Goal: Information Seeking & Learning: Learn about a topic

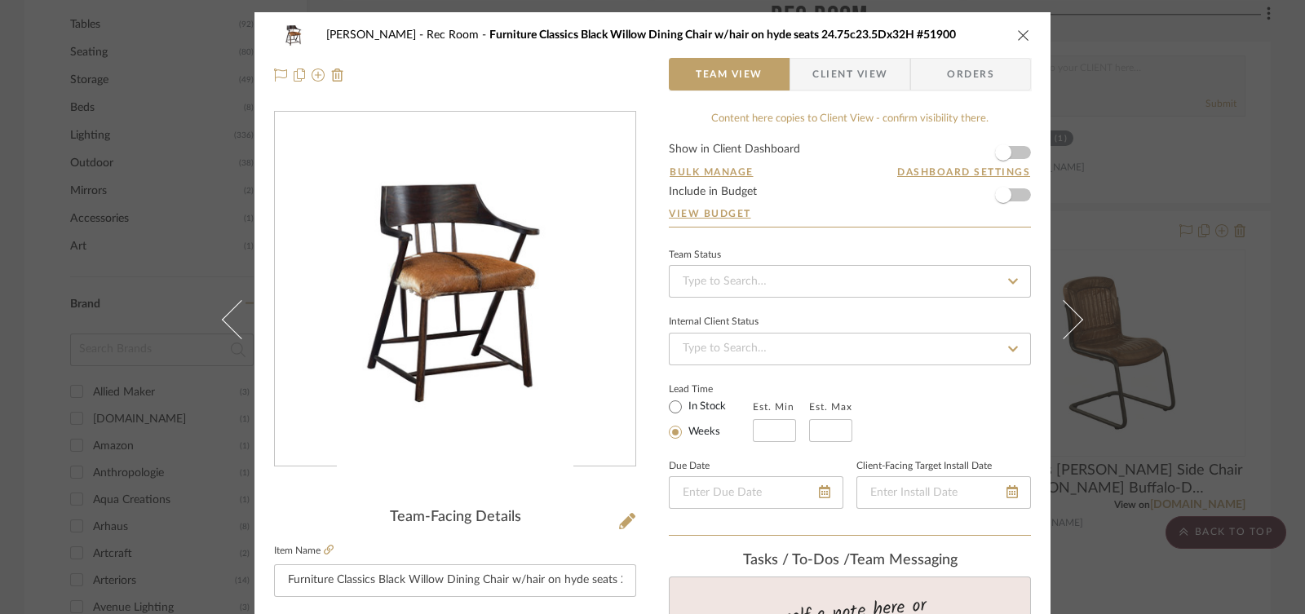
click at [189, 145] on div "[PERSON_NAME] Rec Room Furniture Classics Black Willow Dining Chair w/hair on h…" at bounding box center [652, 307] width 1305 height 614
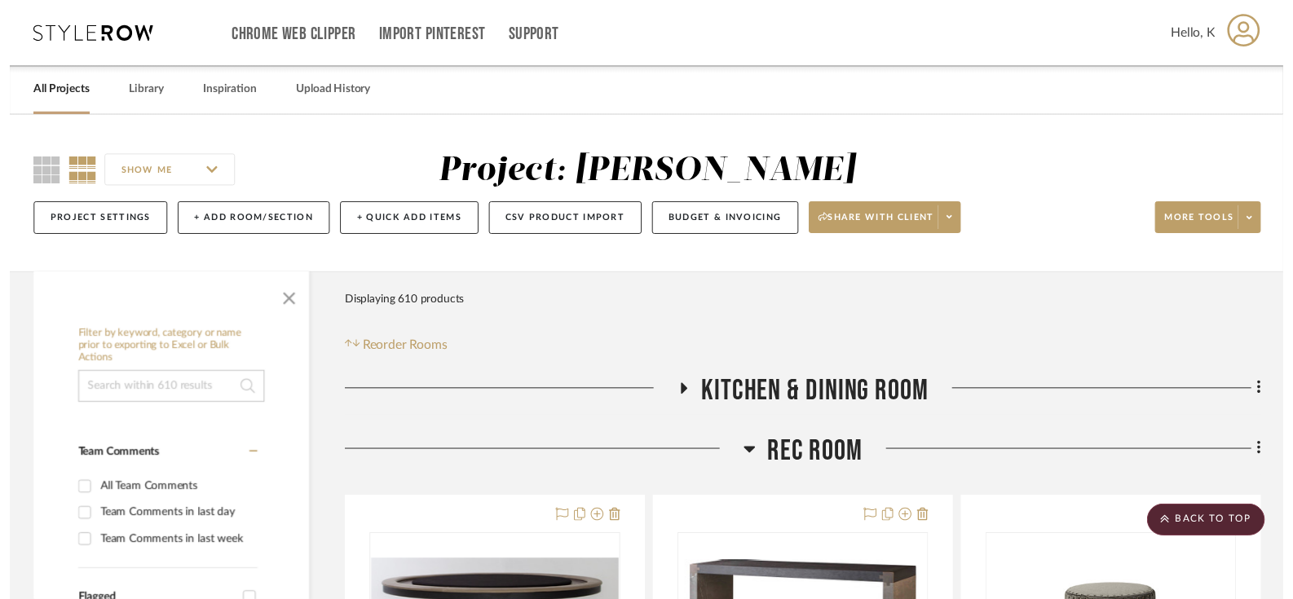
scroll to position [1019, 0]
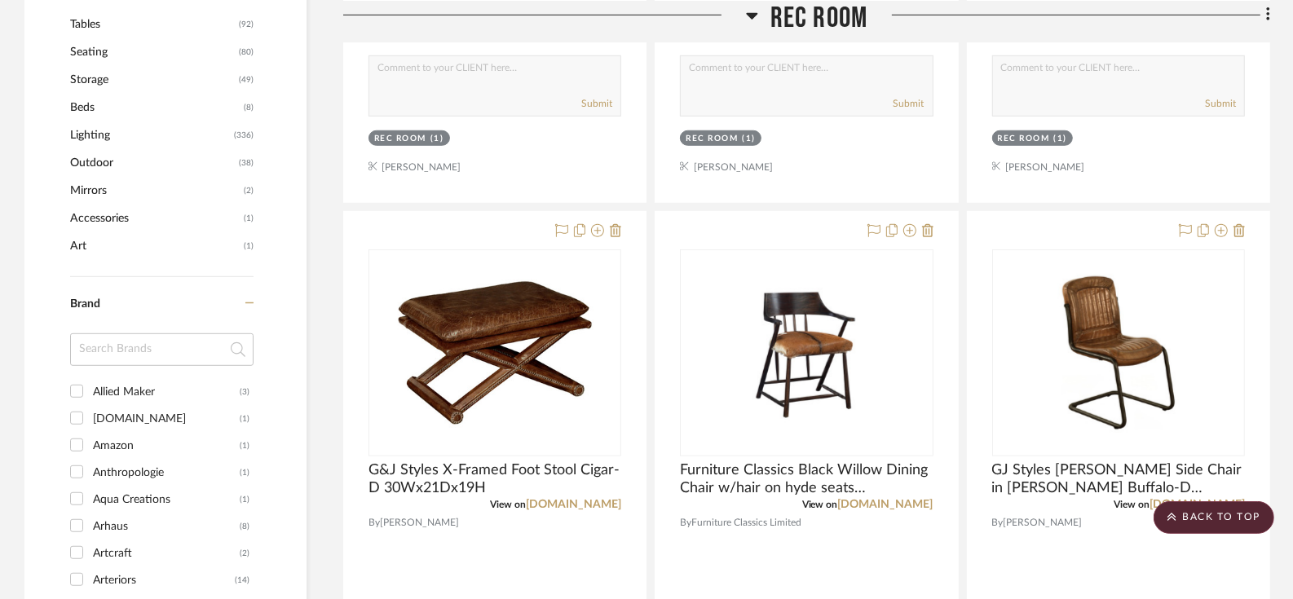
click at [117, 155] on span "Outdoor" at bounding box center [152, 163] width 165 height 28
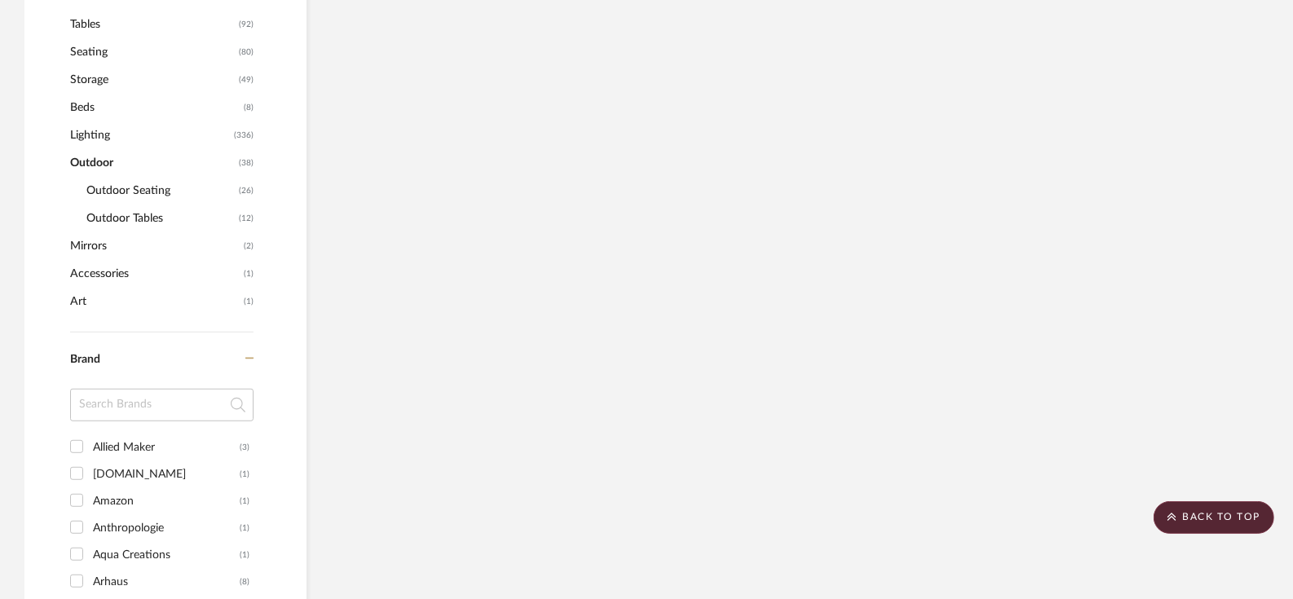
click at [136, 185] on span "Outdoor Seating" at bounding box center [160, 191] width 148 height 28
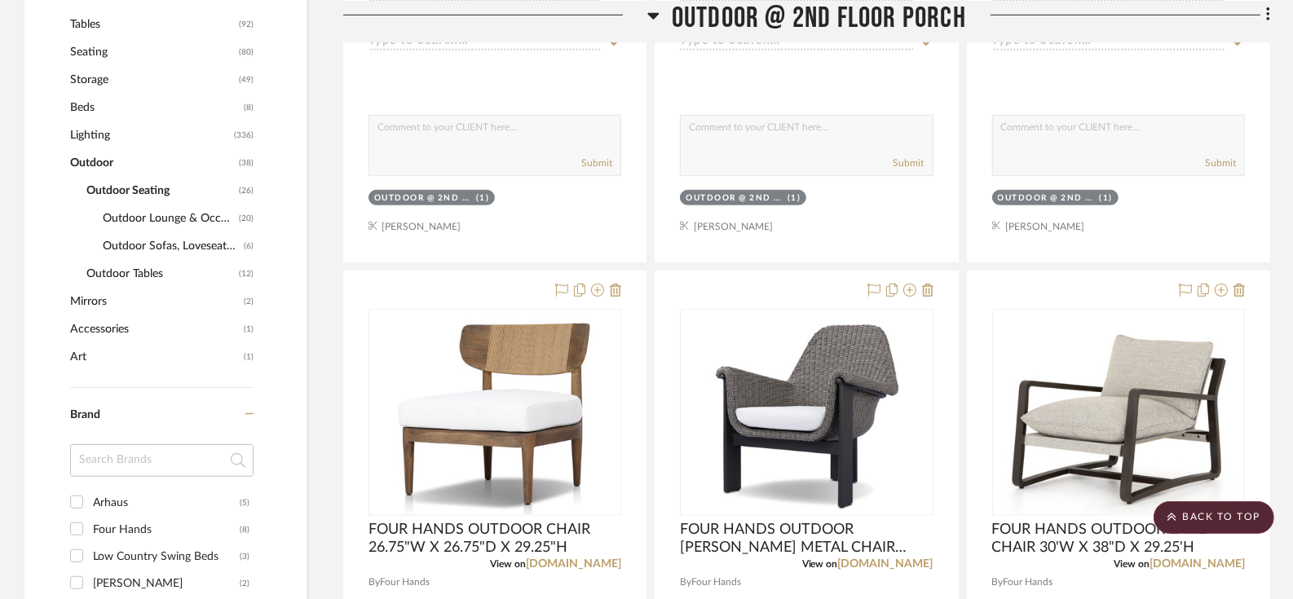
click at [161, 212] on span "Outdoor Lounge & Occasional Chairs" at bounding box center [169, 219] width 132 height 28
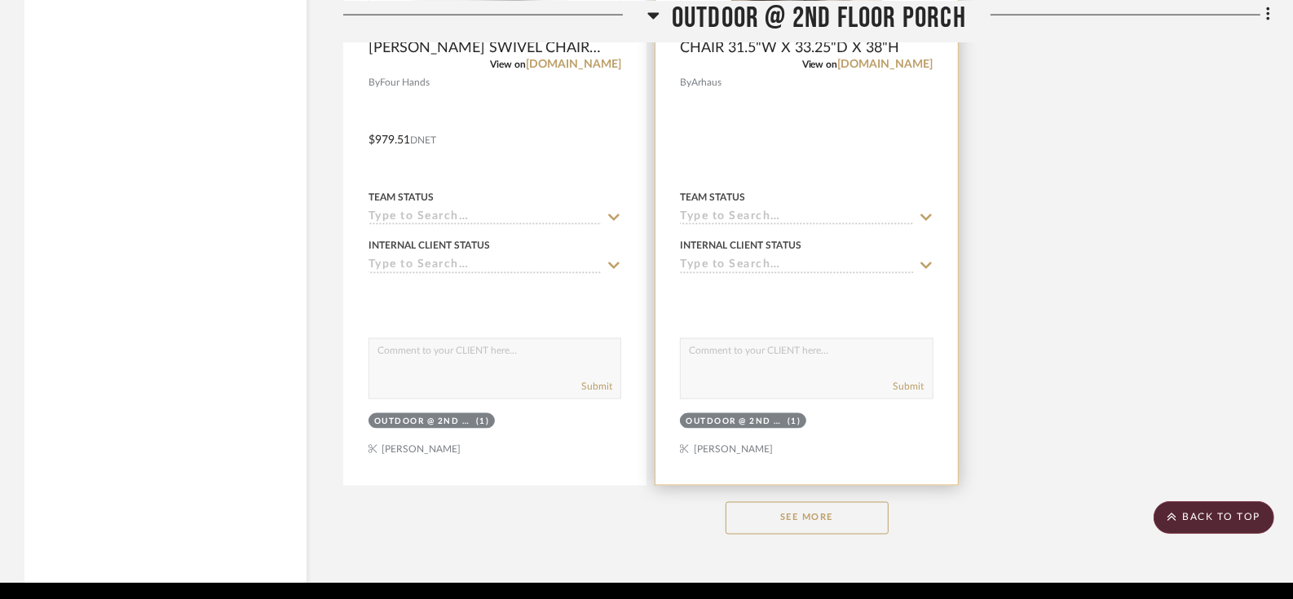
scroll to position [2208, 0]
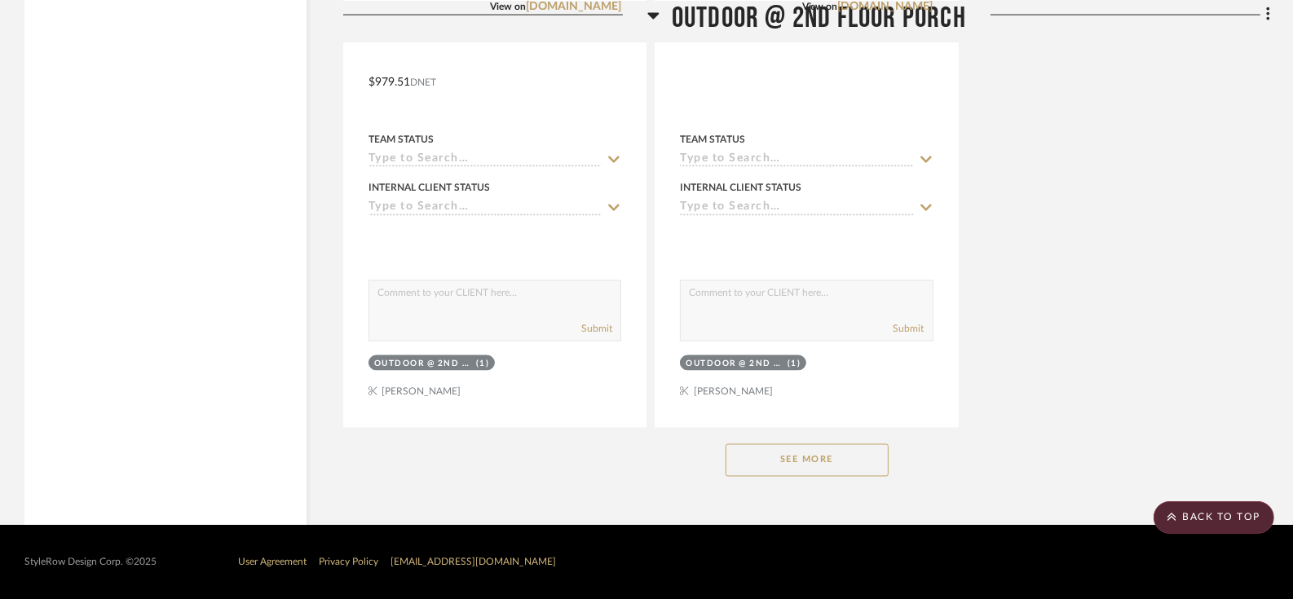
click at [758, 435] on div "See More" at bounding box center [806, 460] width 927 height 65
click at [760, 457] on button "See More" at bounding box center [807, 460] width 163 height 33
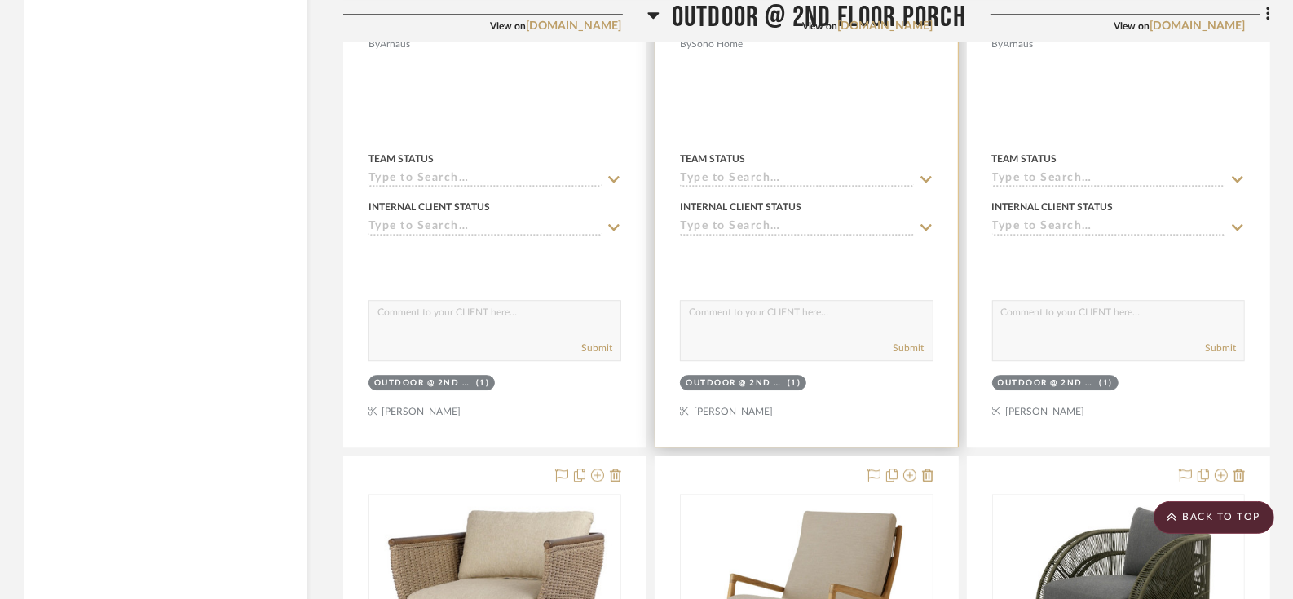
scroll to position [3941, 0]
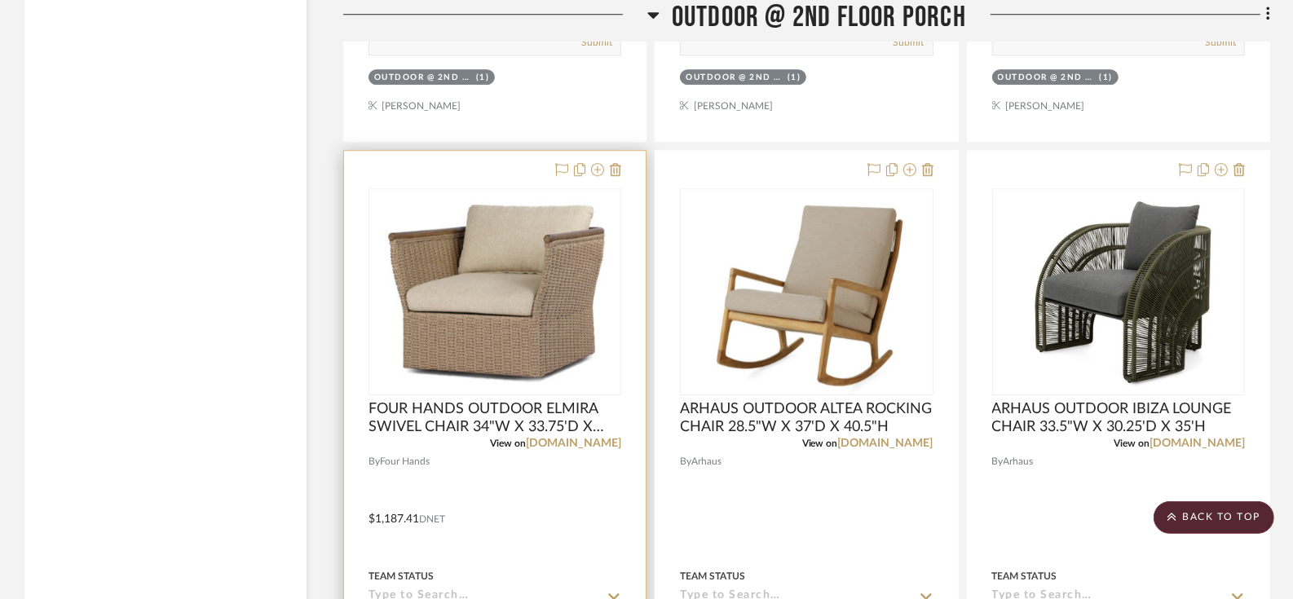
click at [528, 322] on img "0" at bounding box center [494, 292] width 243 height 204
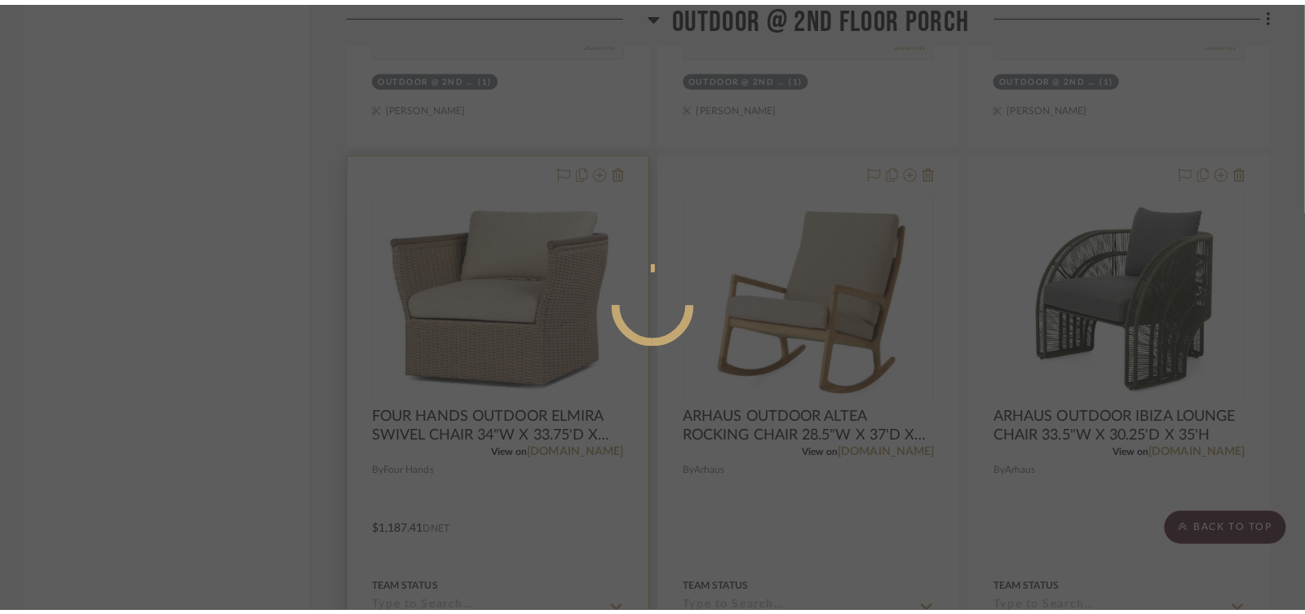
scroll to position [0, 0]
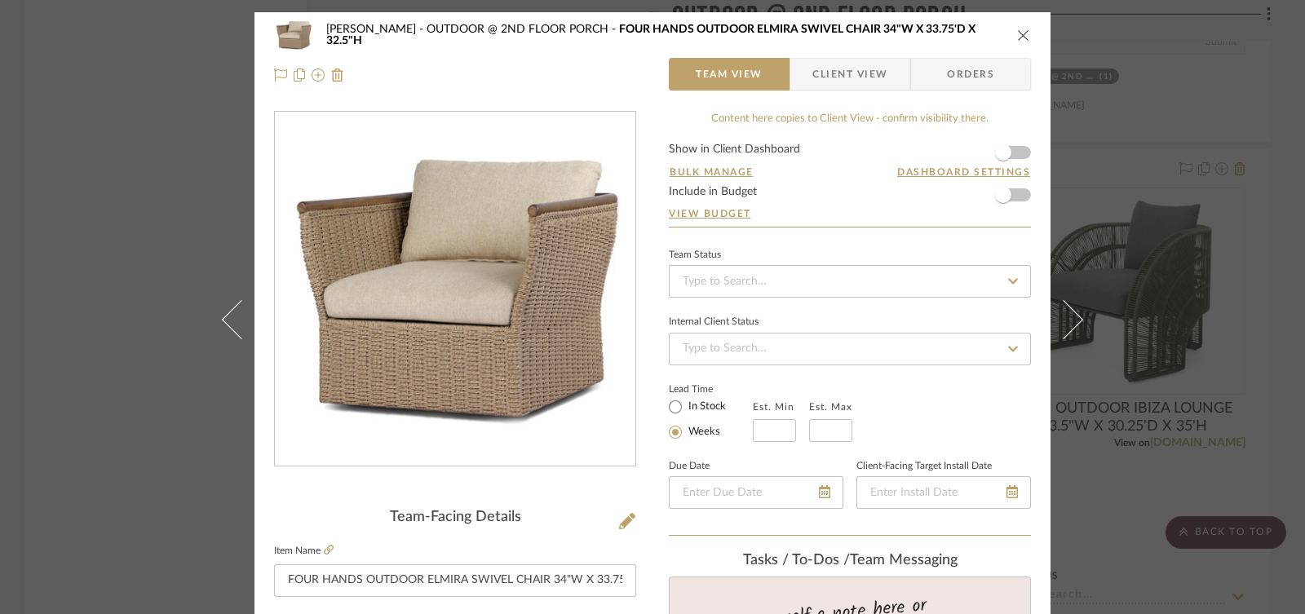
click at [1020, 33] on icon "close" at bounding box center [1023, 35] width 13 height 13
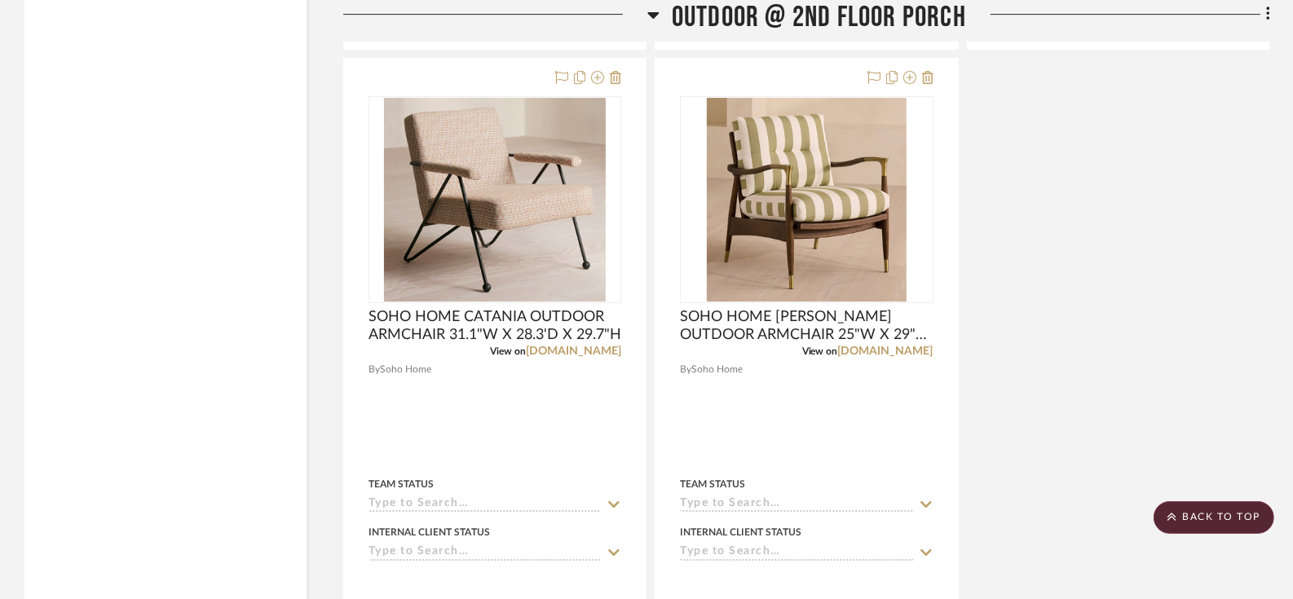
scroll to position [5100, 0]
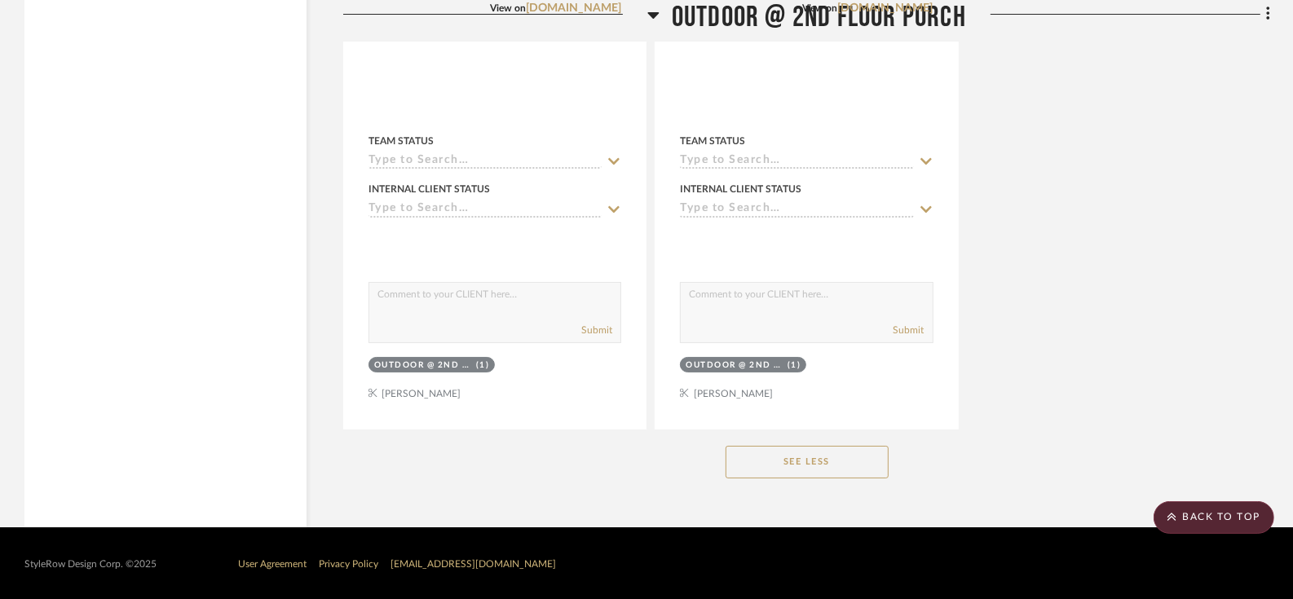
click at [822, 457] on button "See Less" at bounding box center [807, 462] width 163 height 33
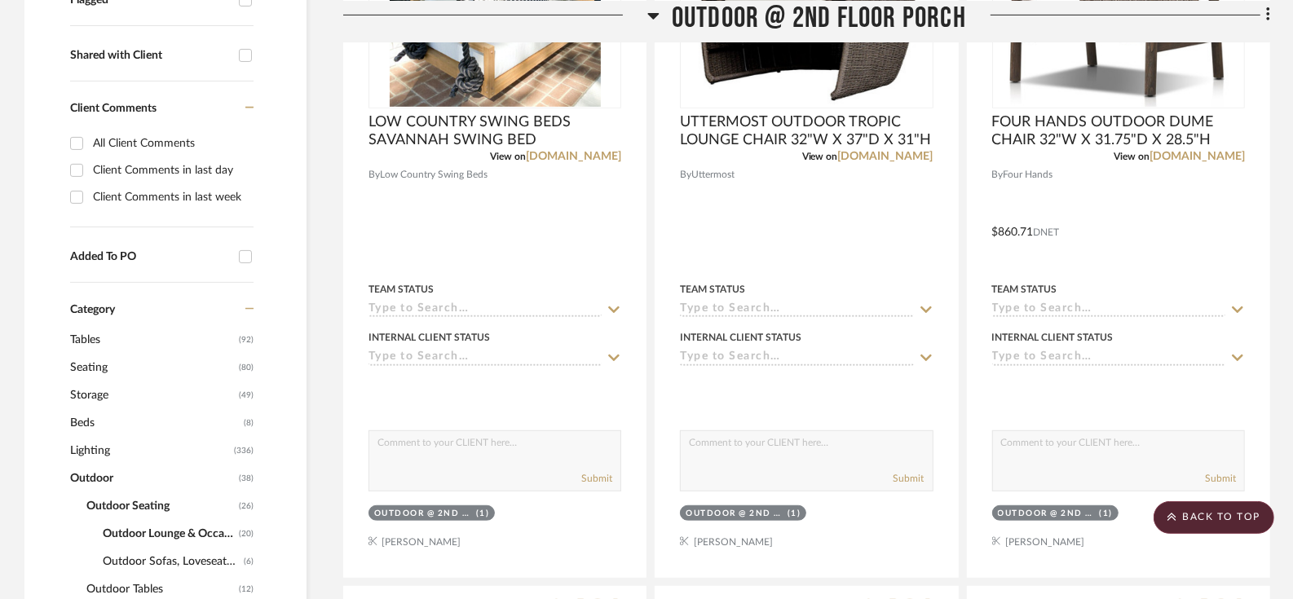
scroll to position [713, 0]
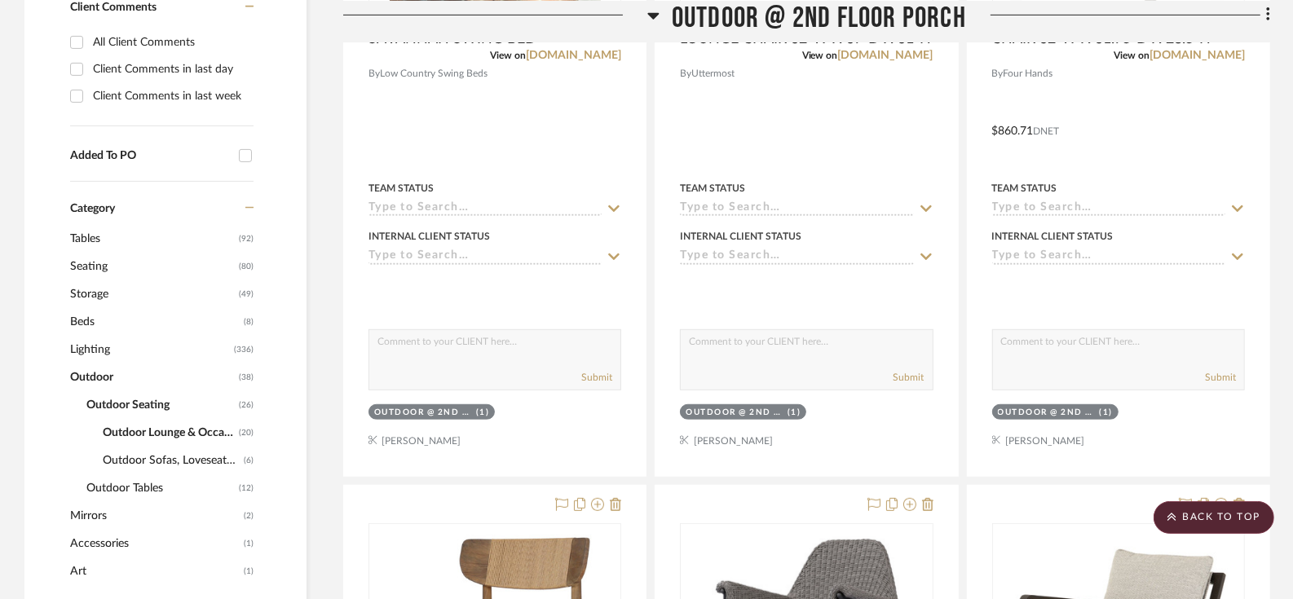
click at [179, 431] on span "Outdoor Lounge & Occasional Chairs" at bounding box center [169, 433] width 132 height 28
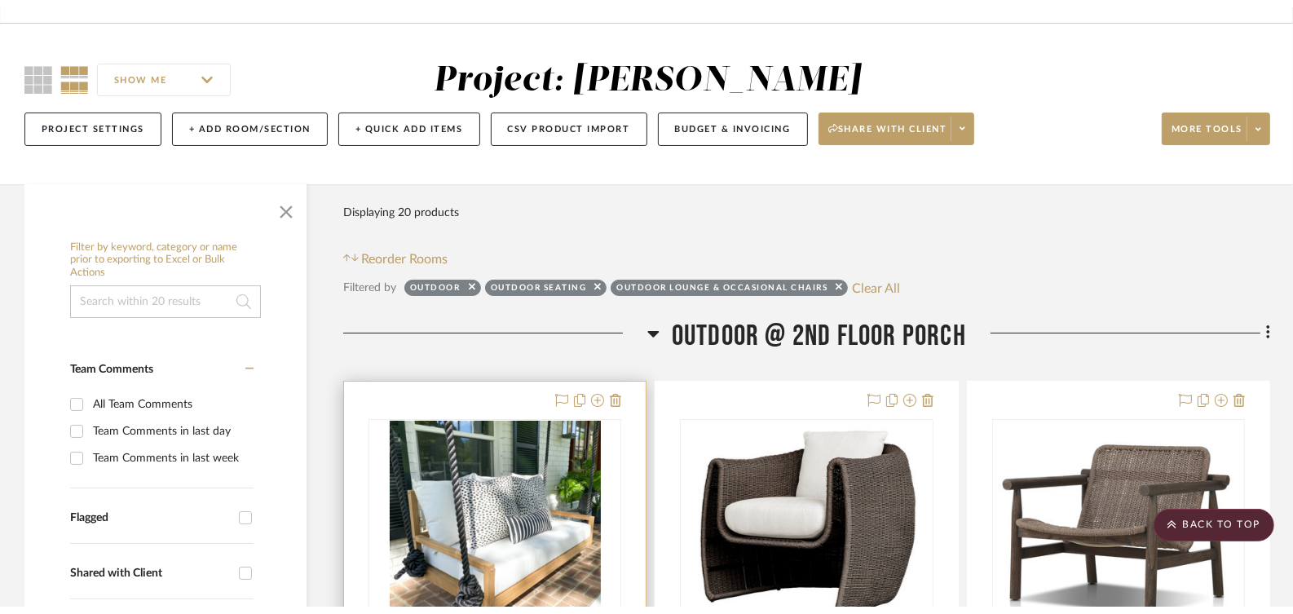
scroll to position [0, 0]
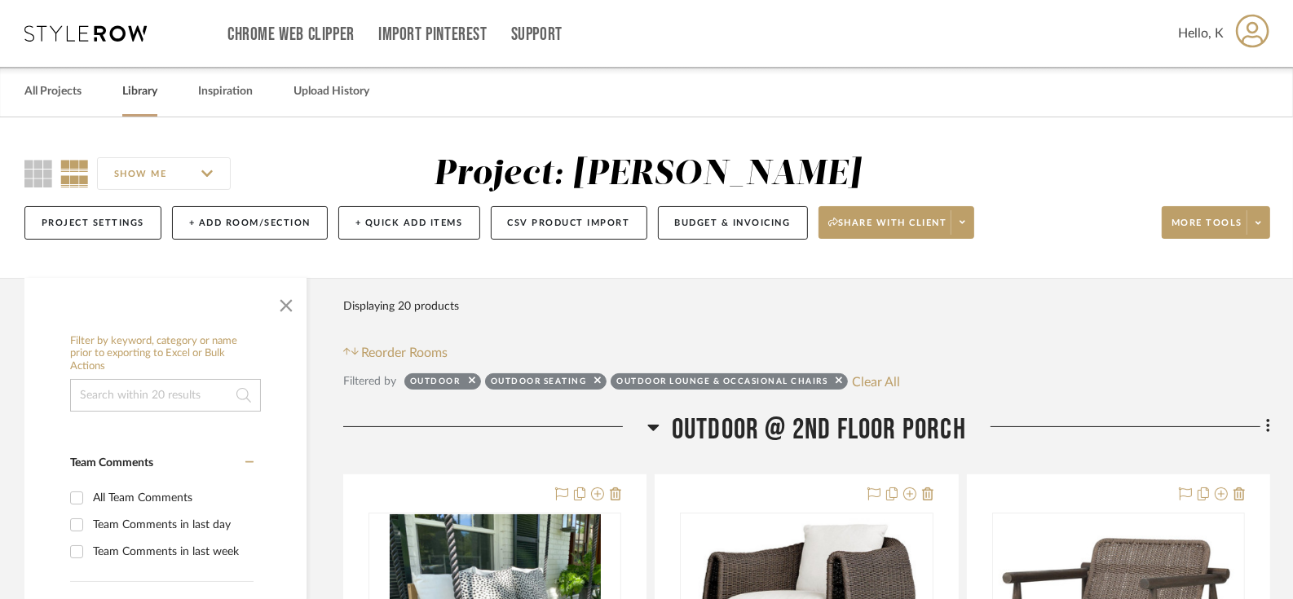
click at [143, 99] on link "Library" at bounding box center [139, 92] width 35 height 22
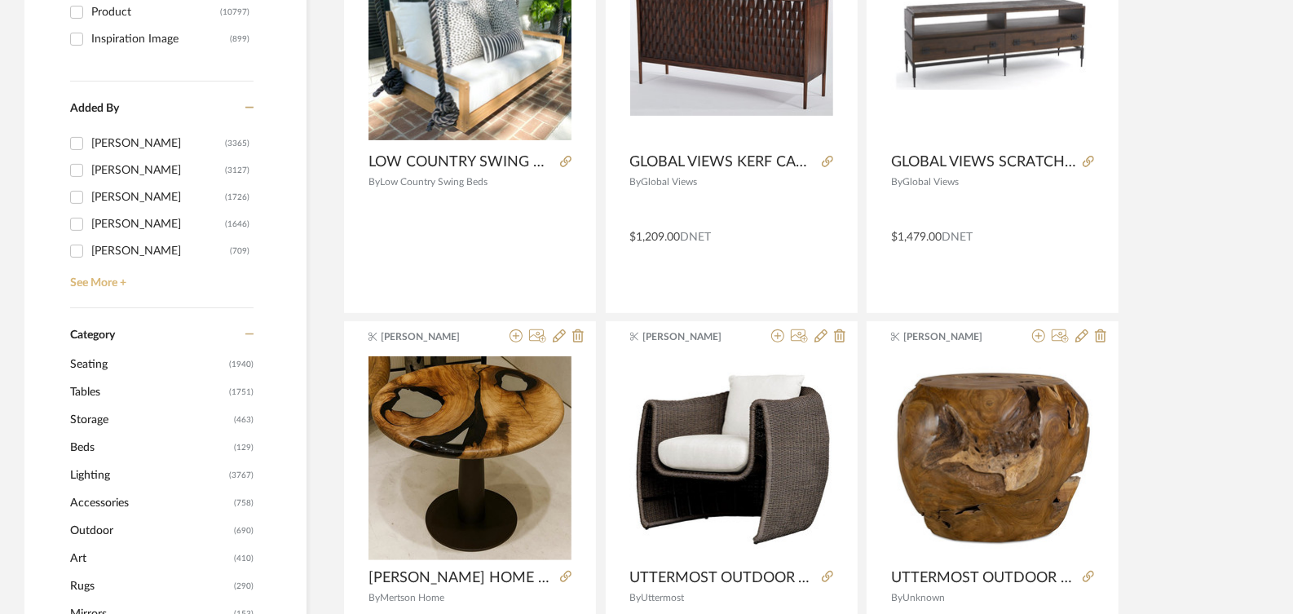
scroll to position [713, 0]
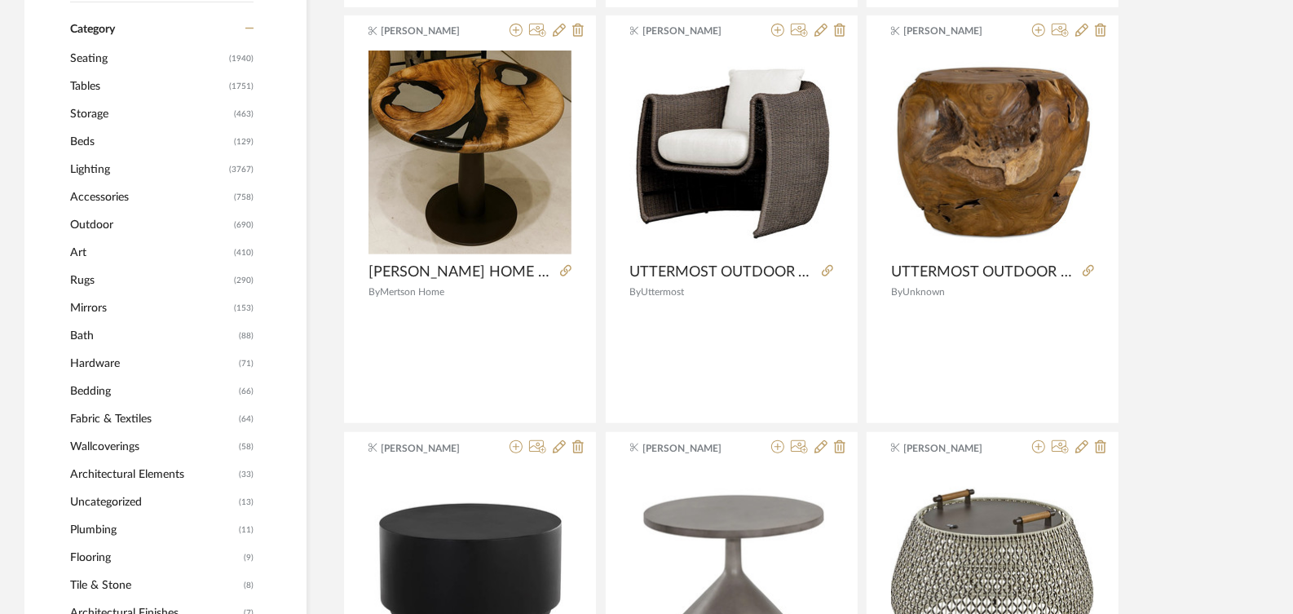
click at [94, 232] on span "Outdoor" at bounding box center [150, 225] width 160 height 28
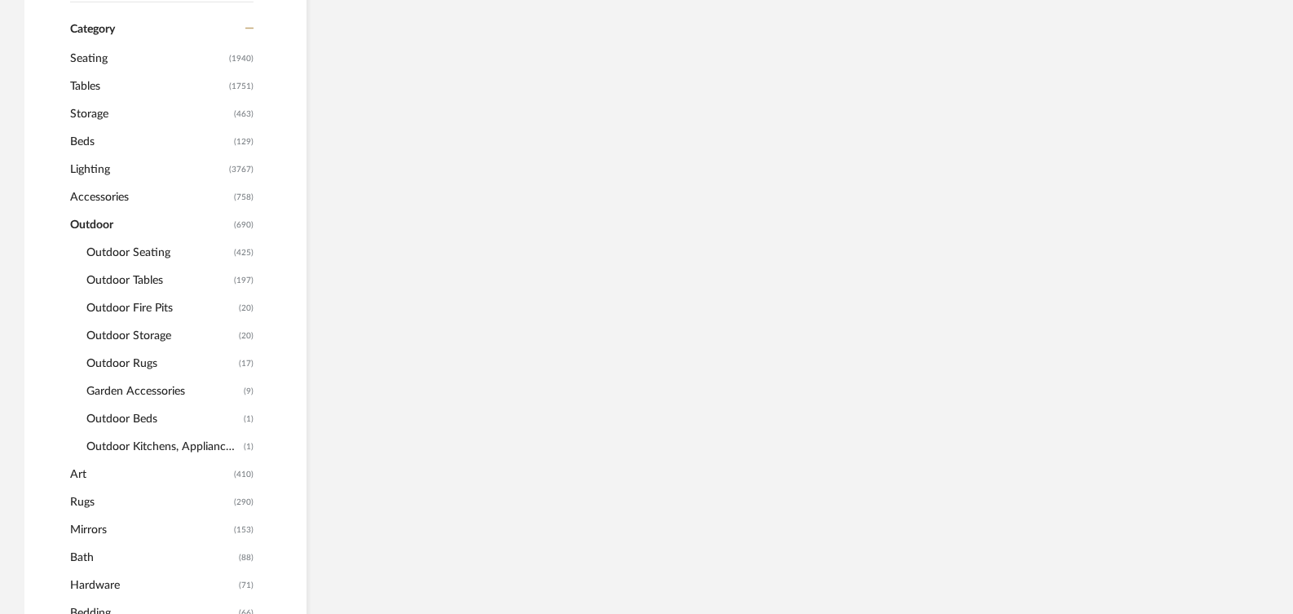
scroll to position [736, 0]
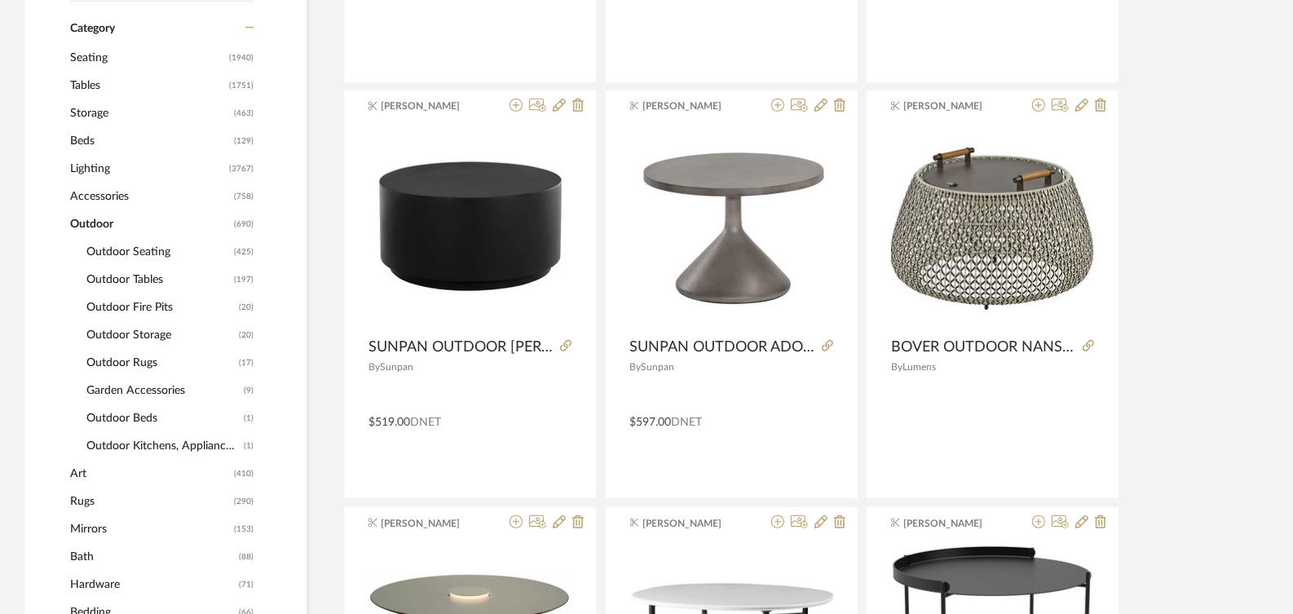
click at [122, 257] on span "Outdoor Seating" at bounding box center [158, 252] width 144 height 28
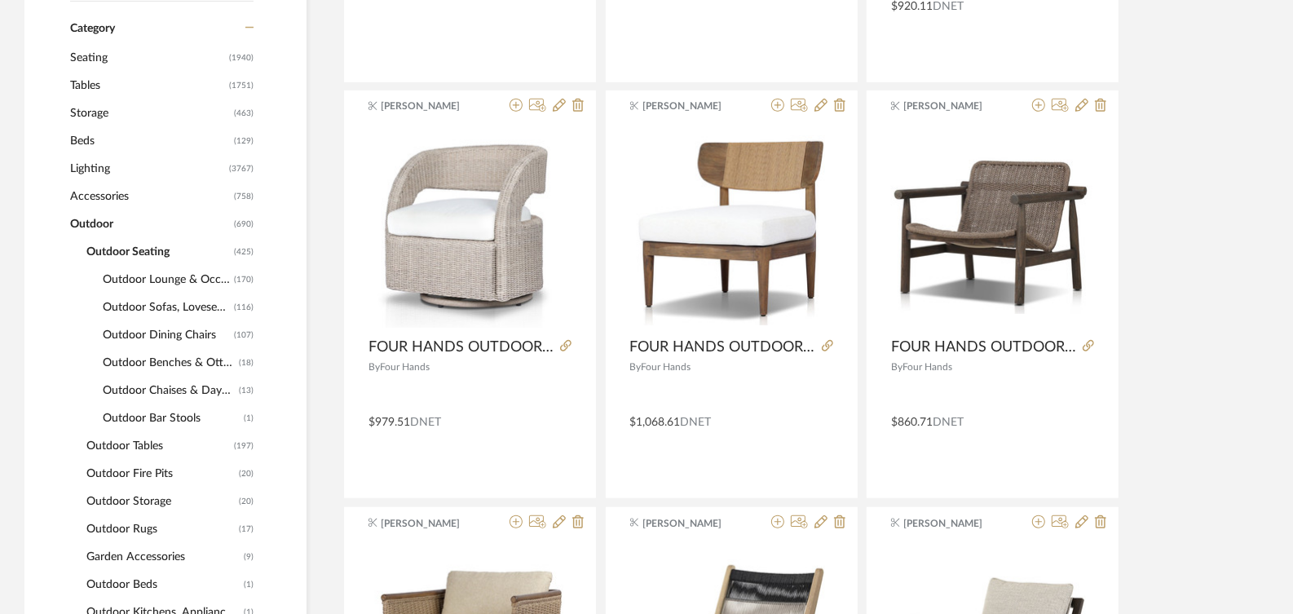
click at [143, 278] on span "Outdoor Lounge & Occasional Chairs" at bounding box center [166, 280] width 127 height 28
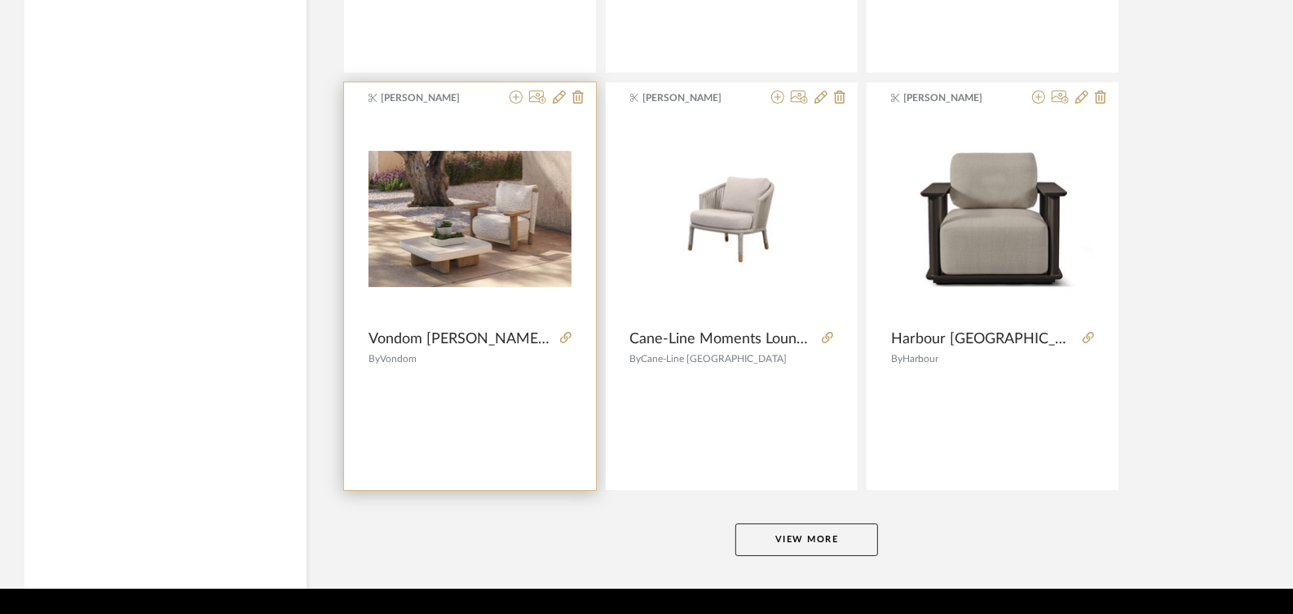
scroll to position [4960, 0]
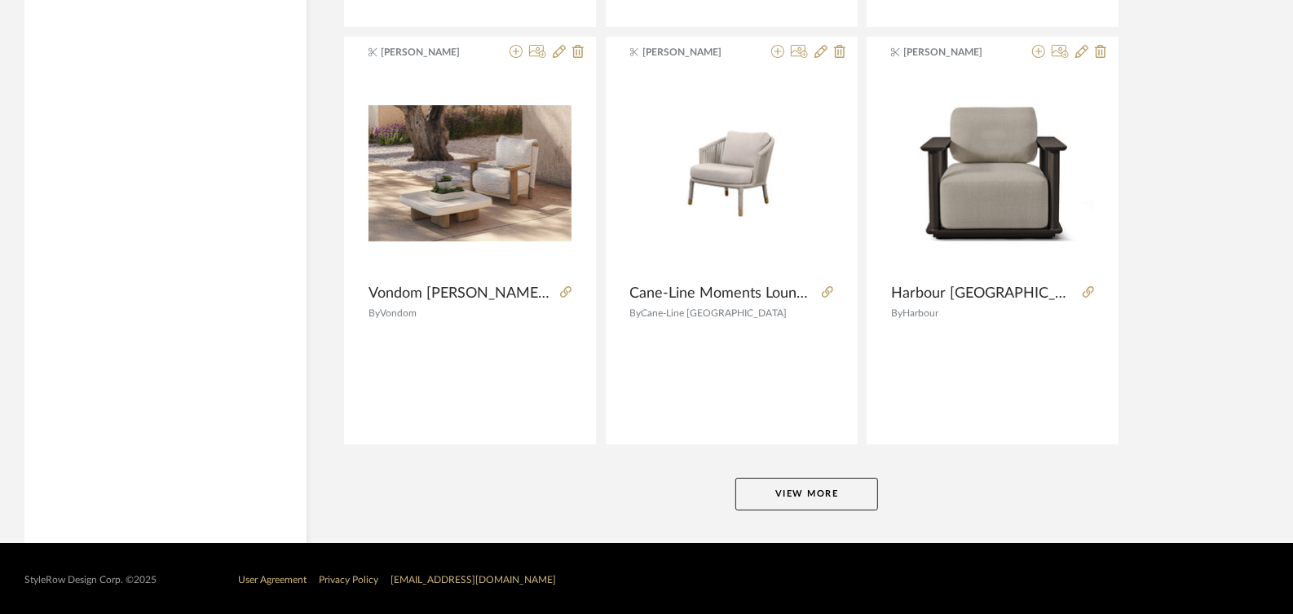
click at [775, 488] on button "View More" at bounding box center [807, 494] width 143 height 33
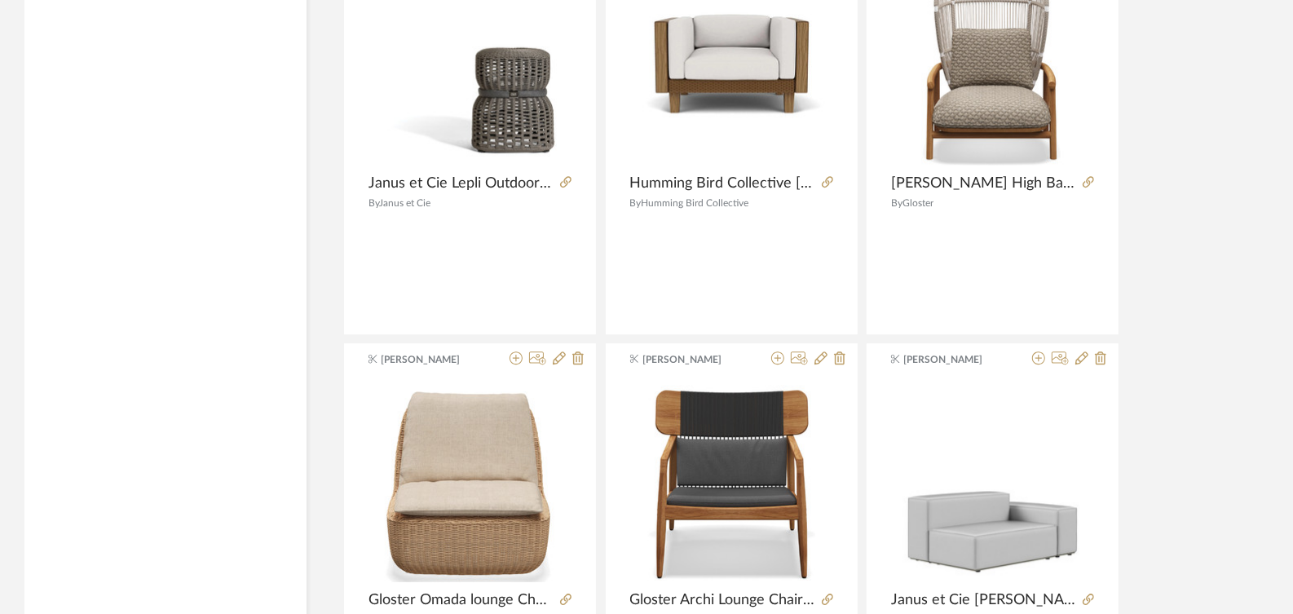
scroll to position [9139, 0]
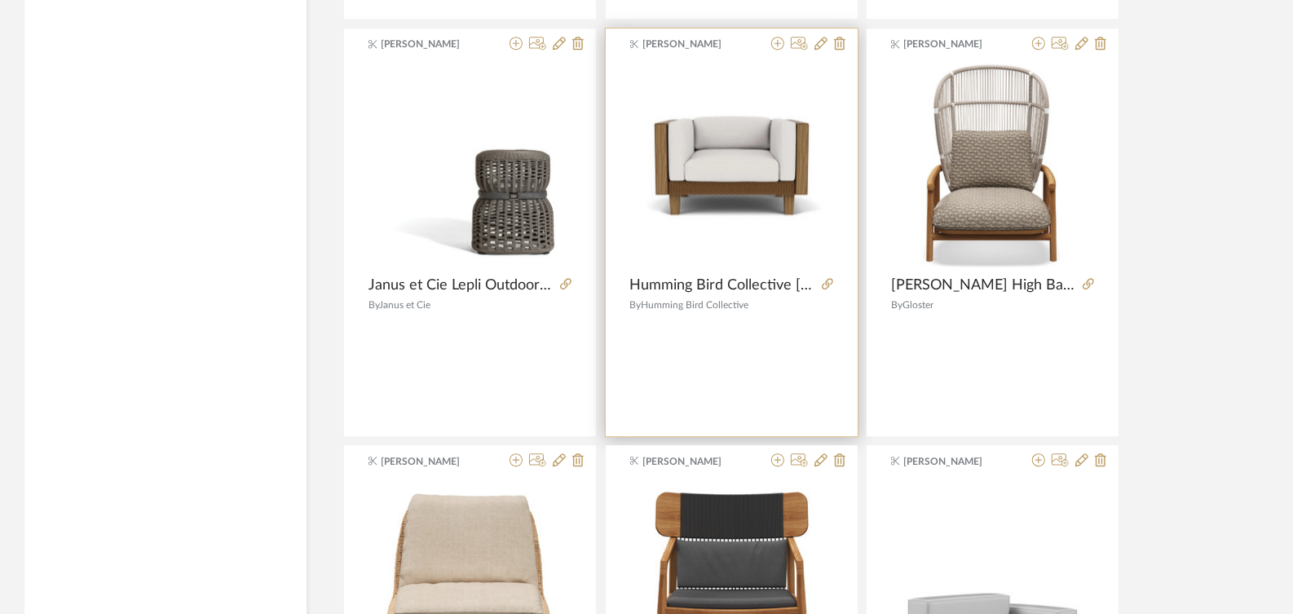
click at [740, 193] on img "0" at bounding box center [731, 165] width 203 height 203
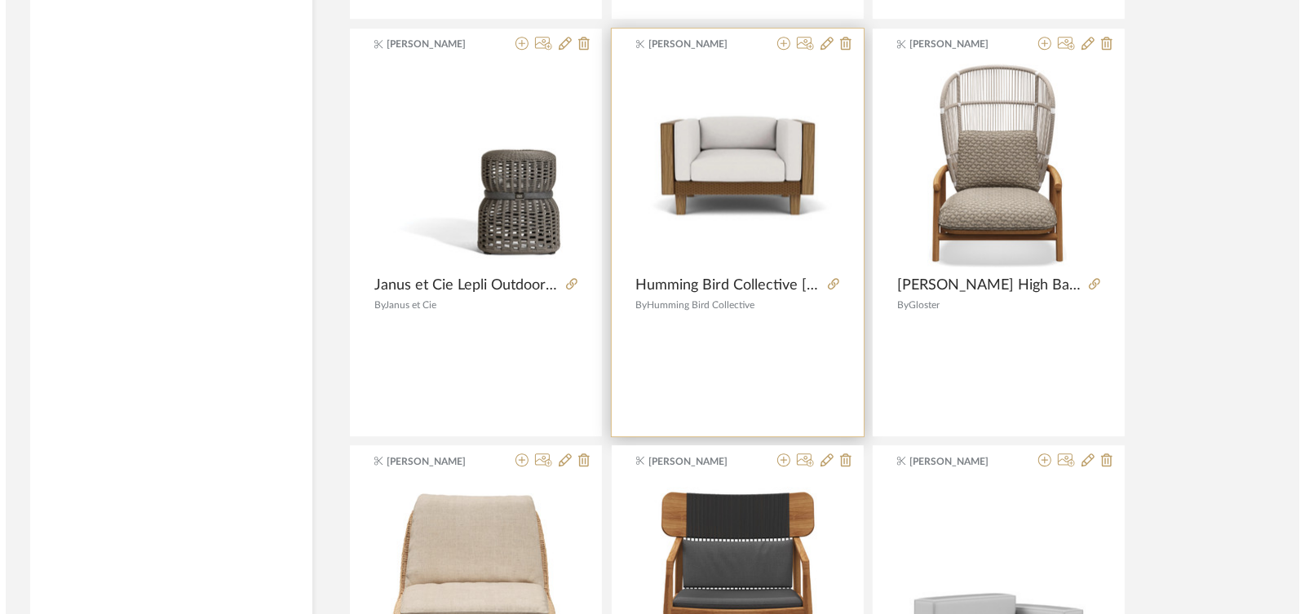
scroll to position [0, 0]
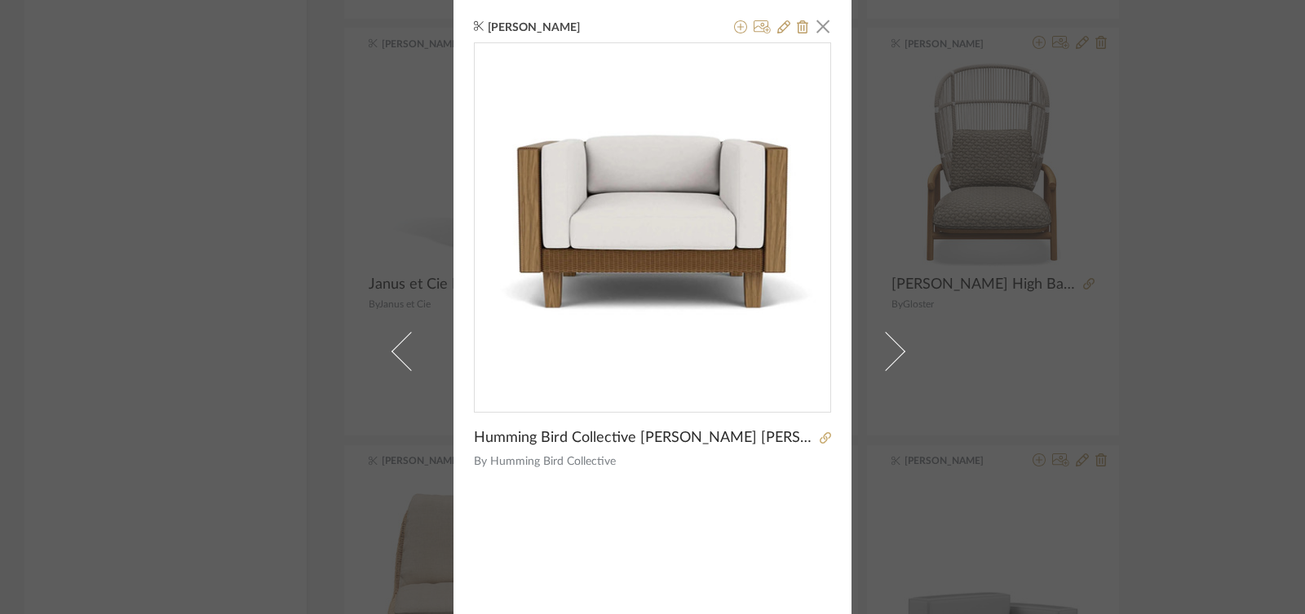
click at [1065, 365] on div "[PERSON_NAME] × Humming Bird Collective [PERSON_NAME] [PERSON_NAME] Lounge Chai…" at bounding box center [652, 307] width 1305 height 614
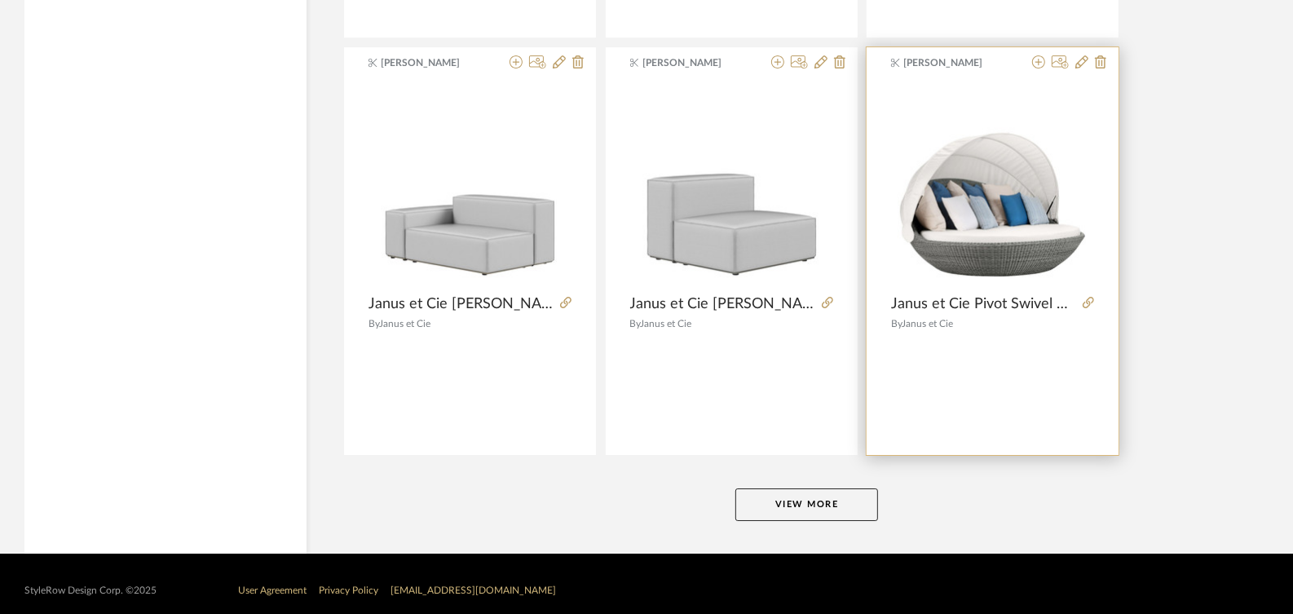
scroll to position [9962, 0]
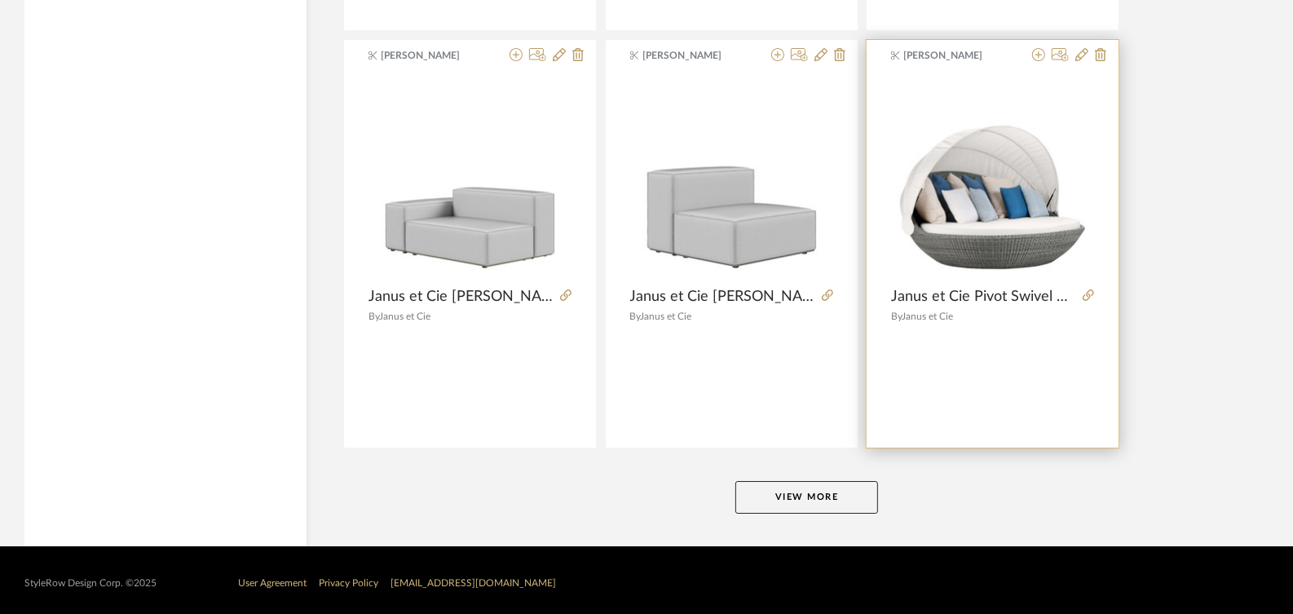
drag, startPoint x: 846, startPoint y: 483, endPoint x: 903, endPoint y: 435, distance: 74.7
click at [846, 483] on button "View More" at bounding box center [807, 497] width 143 height 33
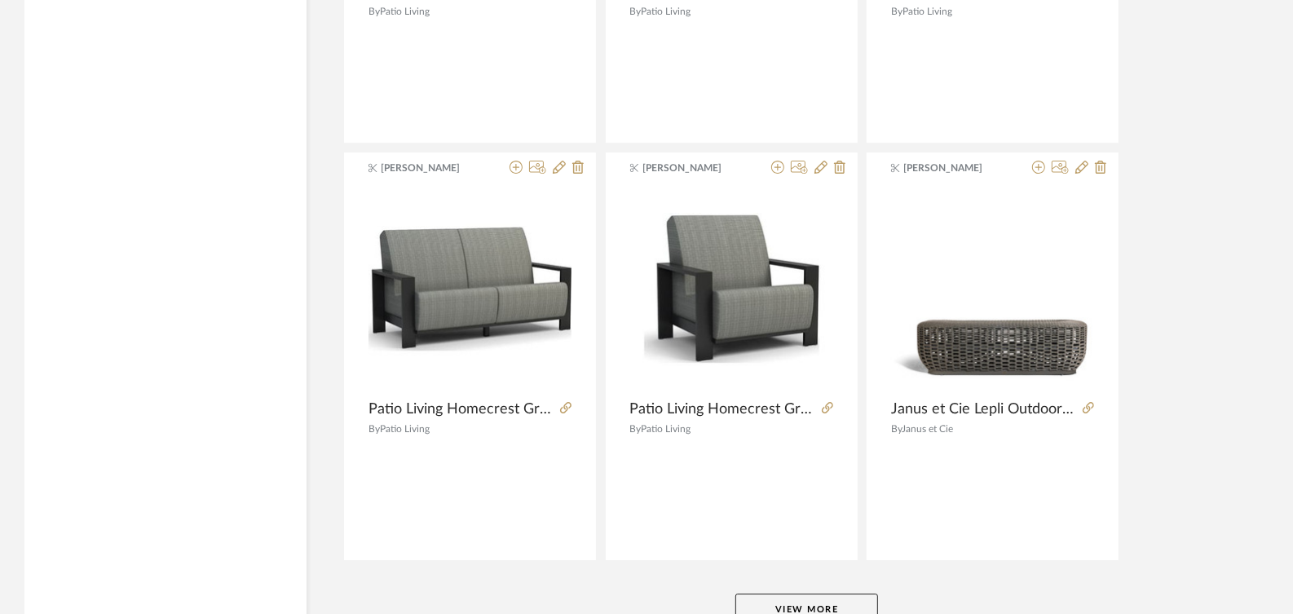
scroll to position [14964, 0]
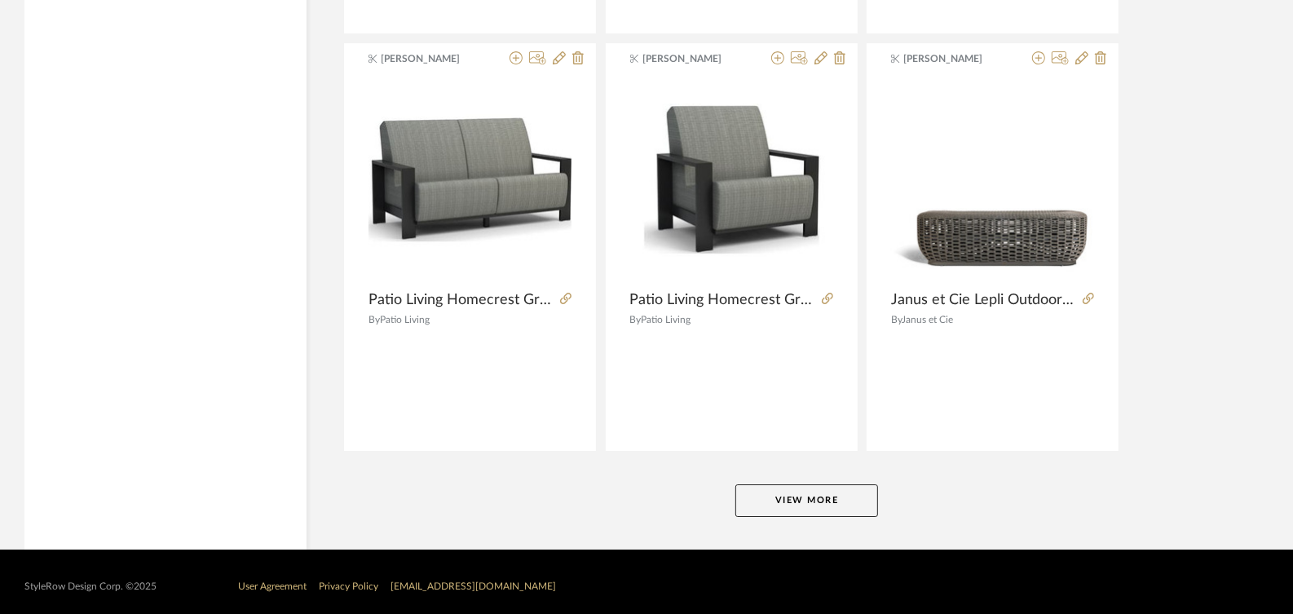
click at [802, 484] on button "View More" at bounding box center [807, 500] width 143 height 33
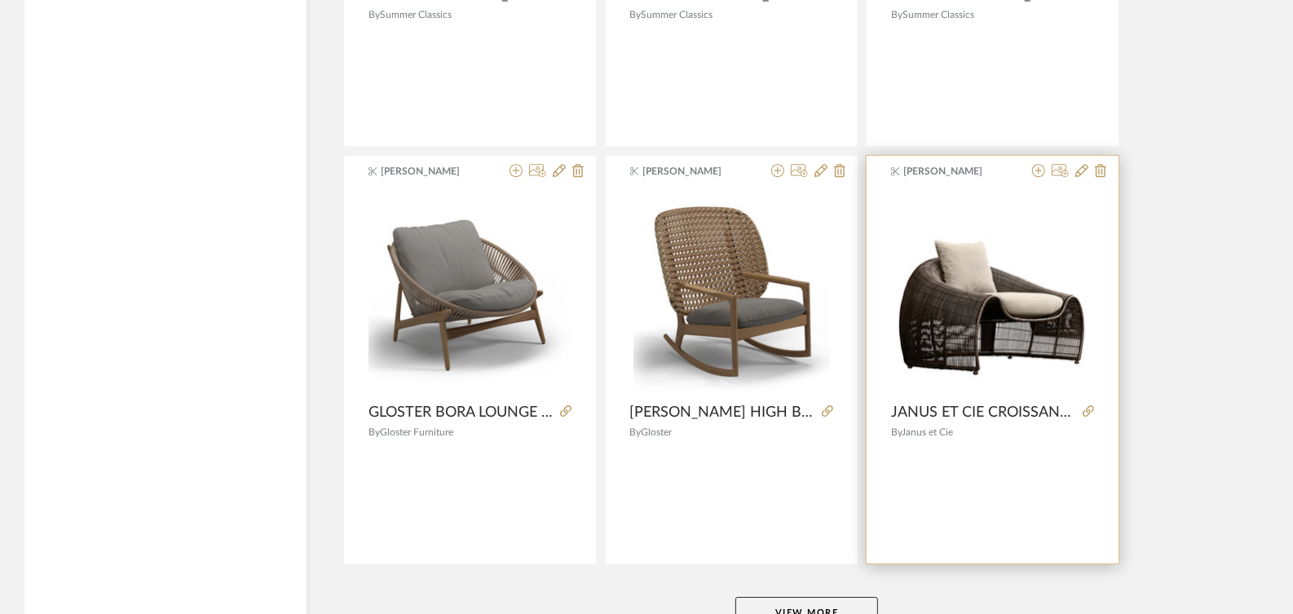
scroll to position [19966, 0]
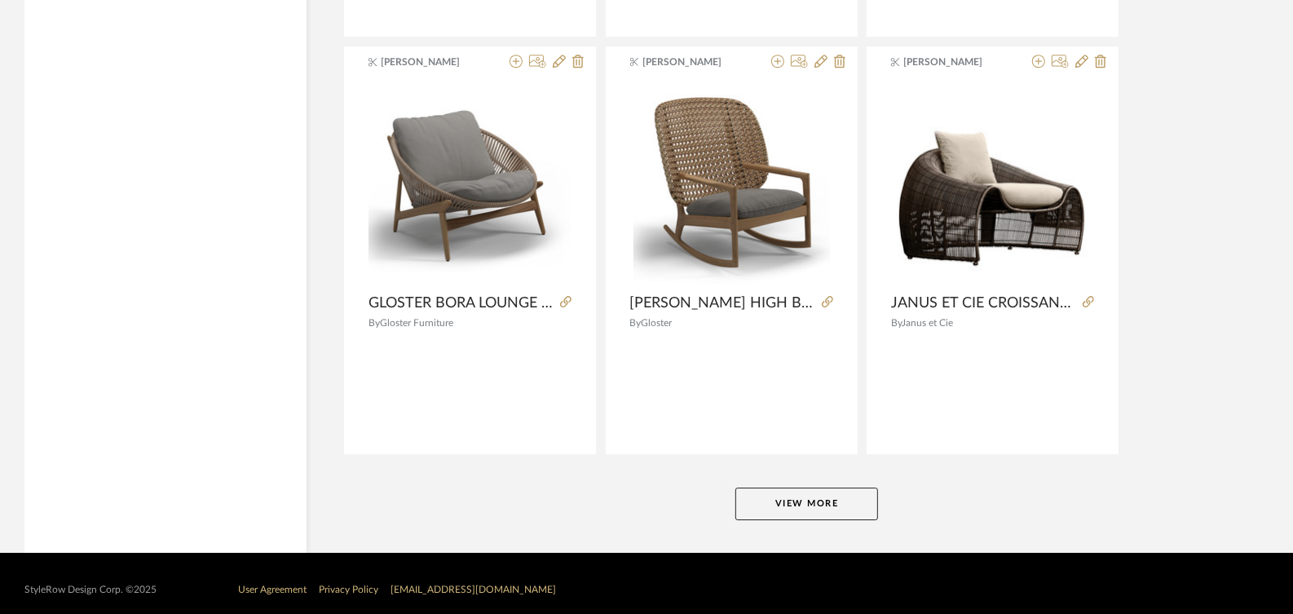
click at [784, 490] on button "View More" at bounding box center [807, 504] width 143 height 33
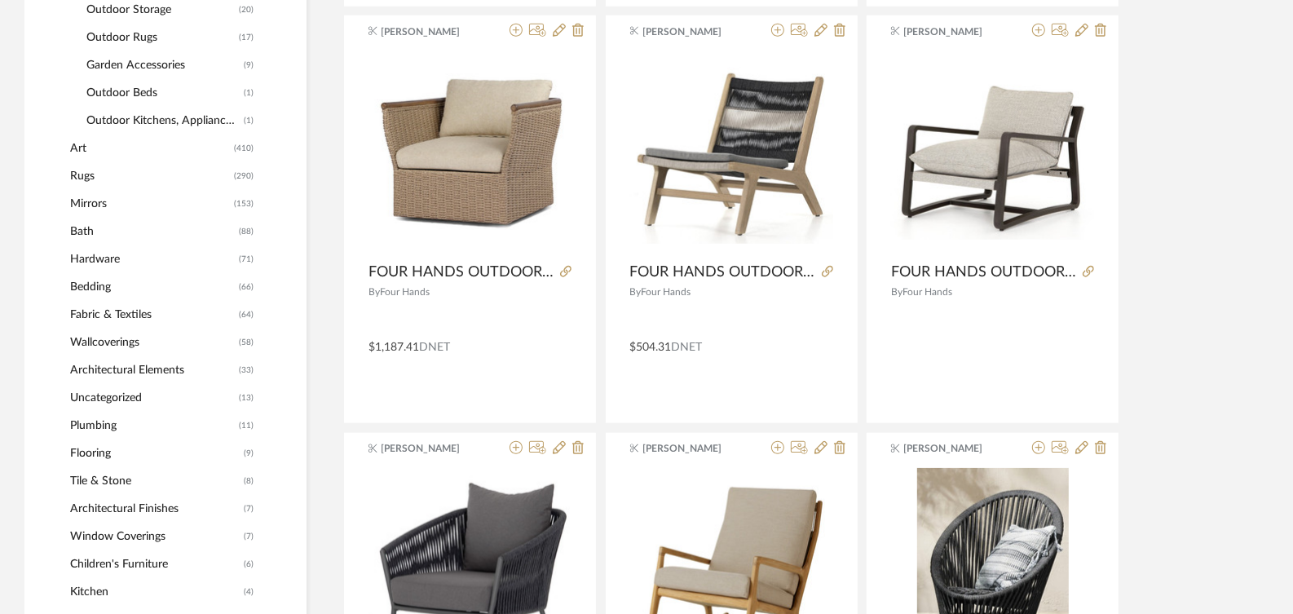
scroll to position [1125, 0]
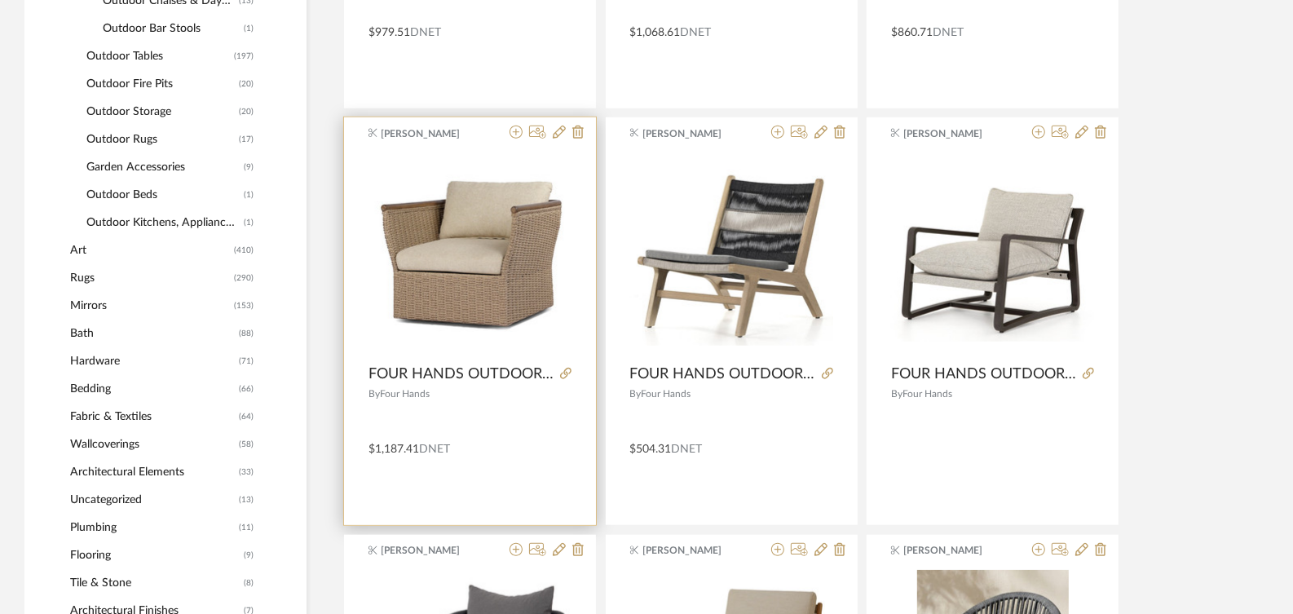
click at [503, 319] on img "0" at bounding box center [470, 254] width 203 height 170
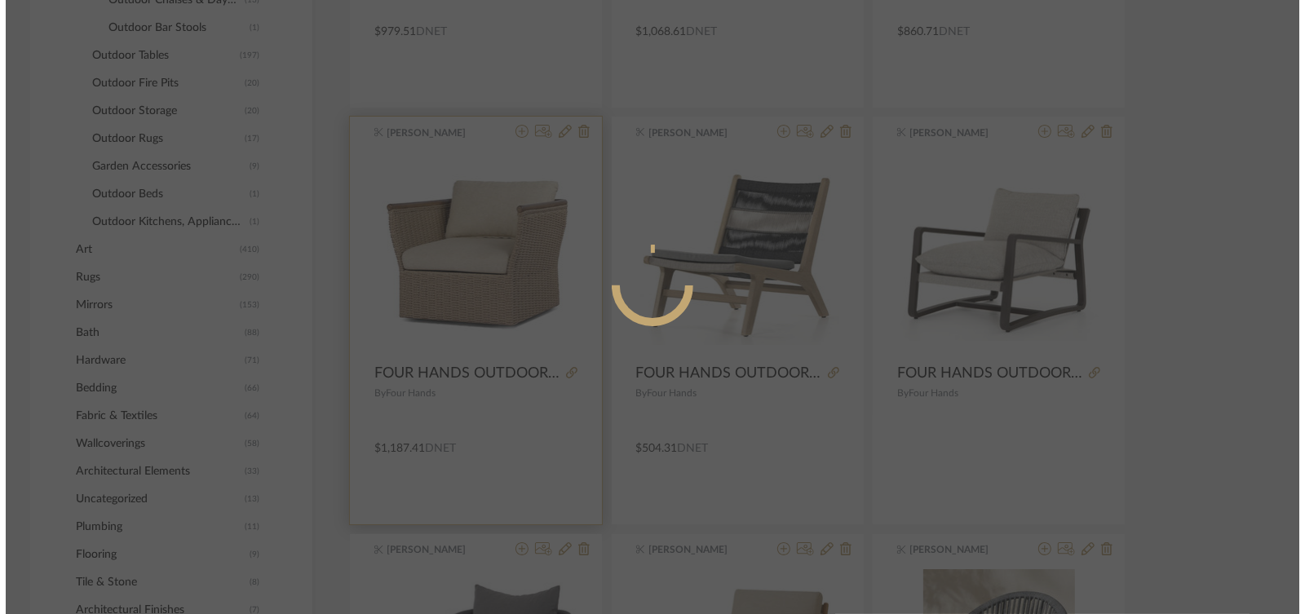
scroll to position [0, 0]
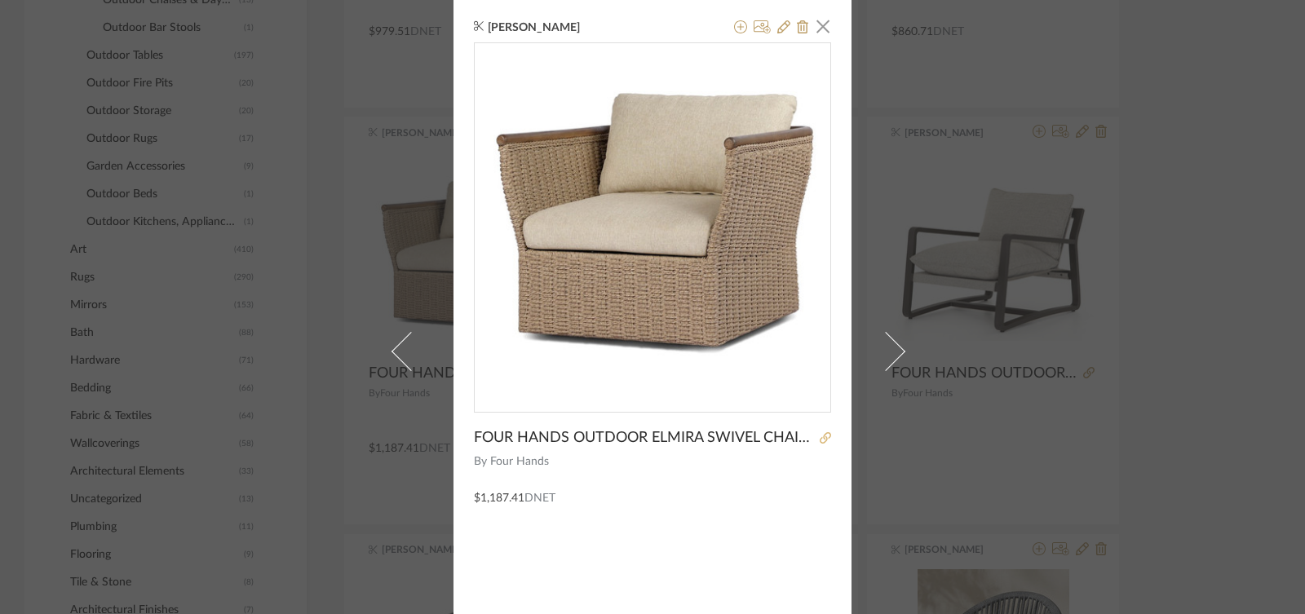
click at [820, 442] on icon at bounding box center [825, 437] width 11 height 11
